Goal: Obtain resource: Obtain resource

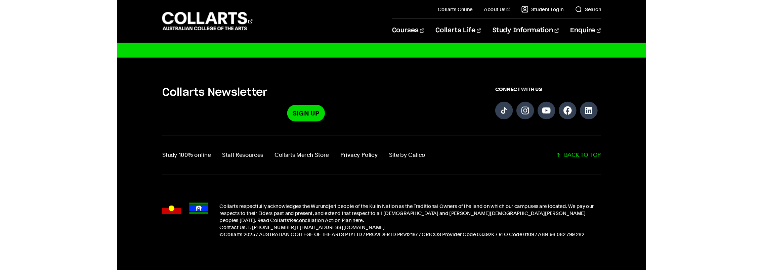
scroll to position [1819, 0]
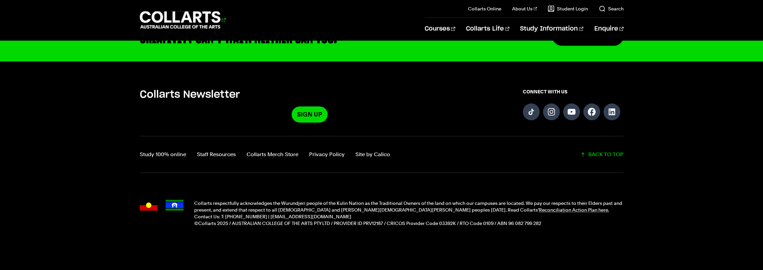
click at [187, 15] on 1 "Go to homepage" at bounding box center [180, 19] width 81 height 17
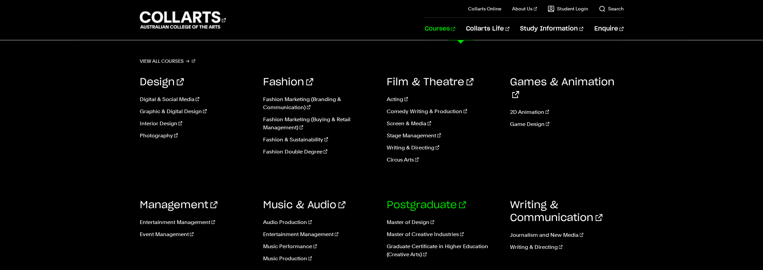
scroll to position [101, 0]
click at [407, 225] on link "Master of Design" at bounding box center [444, 222] width 114 height 8
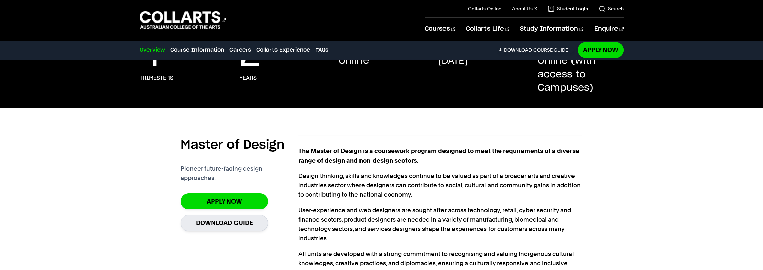
scroll to position [168, 0]
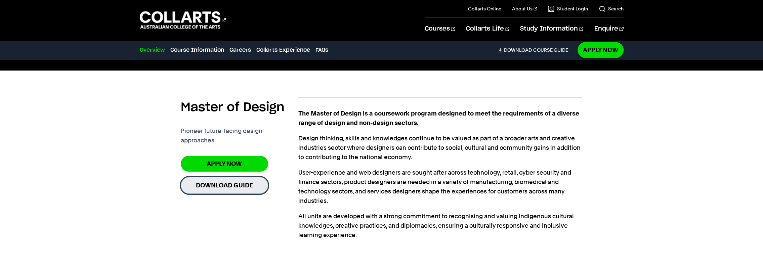
click at [234, 177] on link "Download Guide" at bounding box center [224, 185] width 87 height 16
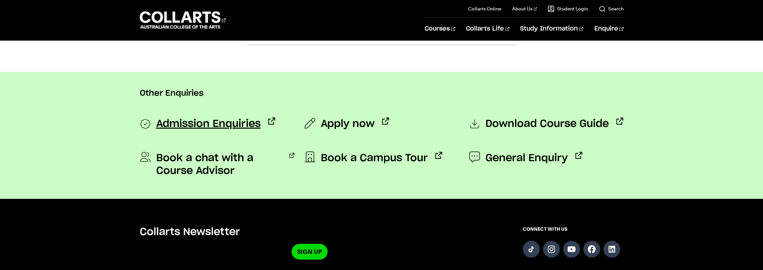
scroll to position [625, 0]
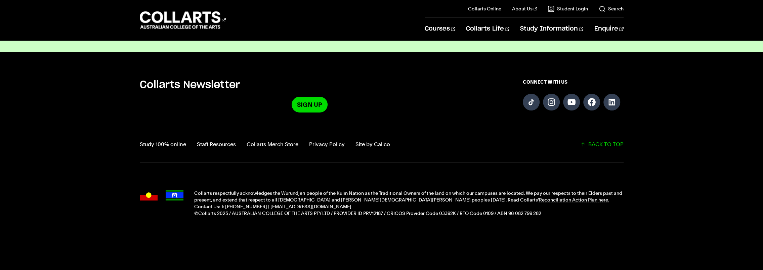
drag, startPoint x: 192, startPoint y: 192, endPoint x: 558, endPoint y: 232, distance: 367.9
click at [558, 232] on footer "Collarts Newsletter Sign Up CONNECT WITH US Study 100% online Staff Resources C…" at bounding box center [381, 161] width 763 height 219
drag, startPoint x: 558, startPoint y: 232, endPoint x: 543, endPoint y: 242, distance: 18.1
click at [543, 242] on footer "Collarts Newsletter Sign Up CONNECT WITH US Study 100% online Staff Resources C…" at bounding box center [381, 161] width 763 height 219
click at [534, 228] on div "Collarts respectfully acknowledges the Wurundjeri people of the Kulin Nation as…" at bounding box center [382, 203] width 484 height 54
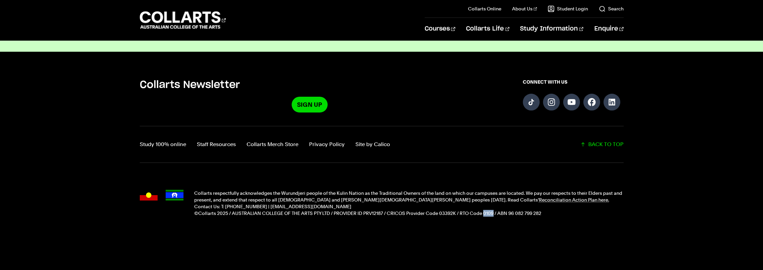
drag, startPoint x: 494, startPoint y: 212, endPoint x: 484, endPoint y: 212, distance: 10.8
click at [484, 212] on p "©Collarts 2025 / AUSTRALIAN COLLEGE OF THE ARTS PTY LTD / PROVIDER ID PRV12187 …" at bounding box center [409, 213] width 430 height 7
copy p "0109"
